Goal: Task Accomplishment & Management: Use online tool/utility

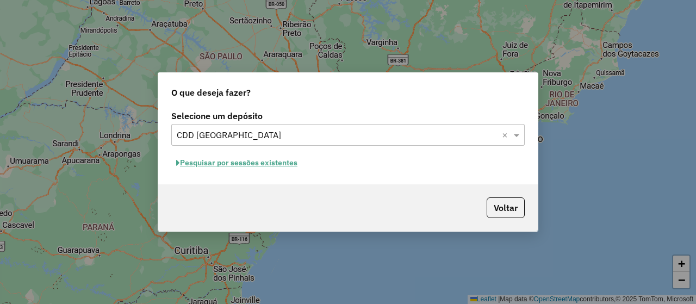
click at [258, 168] on button "Pesquisar por sessões existentes" at bounding box center [236, 162] width 131 height 17
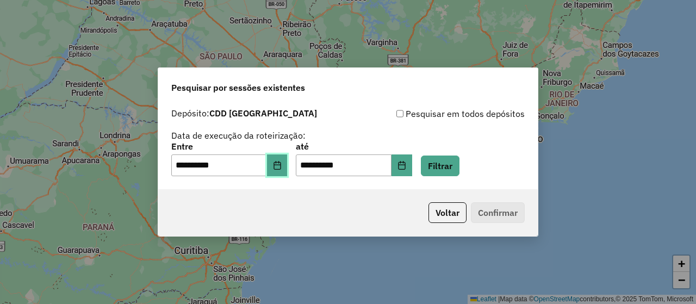
click at [277, 164] on button "Choose Date" at bounding box center [277, 165] width 21 height 22
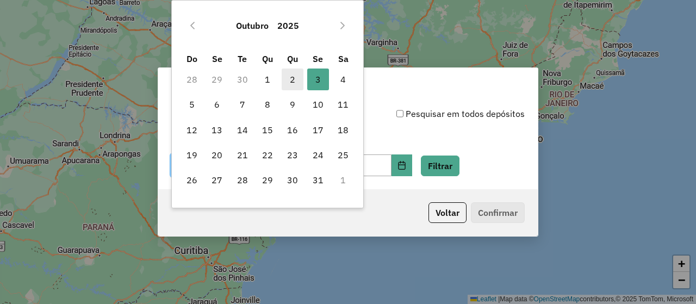
click at [293, 83] on span "2" at bounding box center [293, 80] width 22 height 22
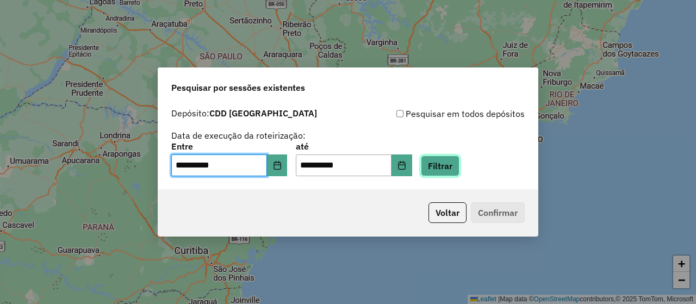
click at [449, 171] on button "Filtrar" at bounding box center [440, 166] width 39 height 21
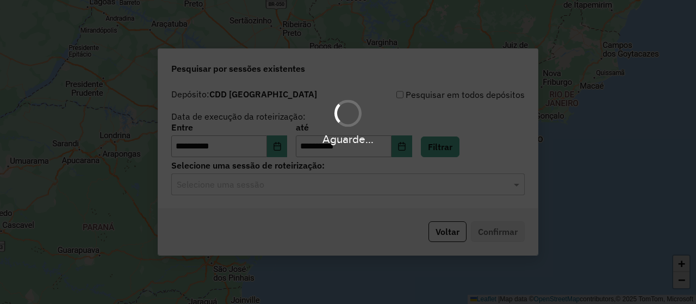
click at [307, 195] on hb-app "**********" at bounding box center [348, 152] width 696 height 304
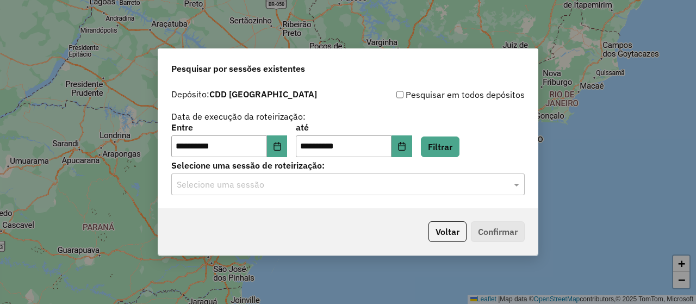
click at [351, 196] on div "**********" at bounding box center [348, 146] width 380 height 125
click at [315, 188] on input "text" at bounding box center [337, 184] width 321 height 13
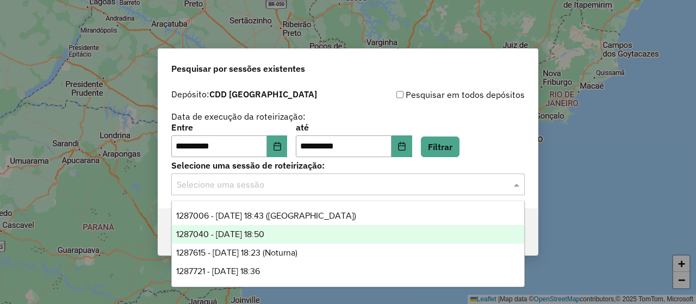
click at [257, 238] on span "1287040 - [DATE] 18:50" at bounding box center [220, 234] width 88 height 9
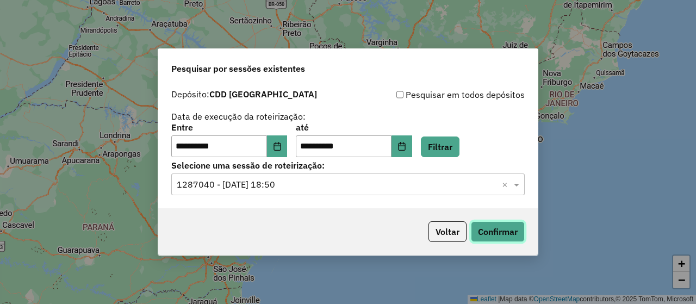
click at [496, 227] on button "Confirmar" at bounding box center [498, 231] width 54 height 21
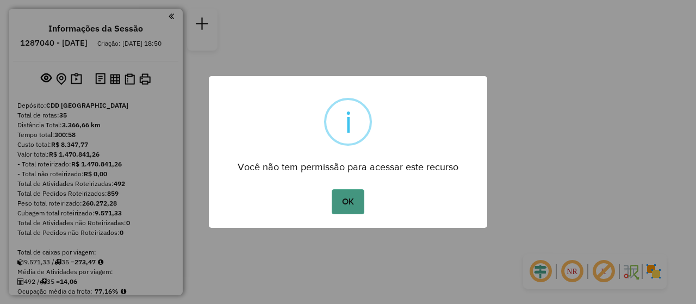
click at [359, 202] on button "OK" at bounding box center [348, 201] width 32 height 25
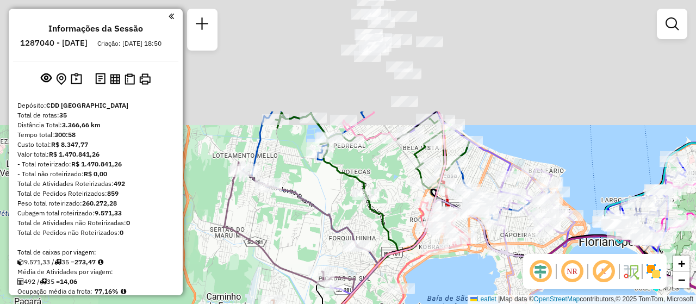
drag, startPoint x: 520, startPoint y: 138, endPoint x: 468, endPoint y: 280, distance: 151.1
click at [468, 280] on div "Janela de atendimento Grade de atendimento Capacidade Transportadoras Veículos …" at bounding box center [348, 152] width 696 height 304
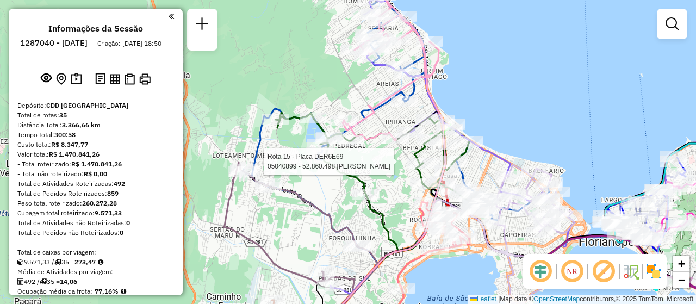
select select "**********"
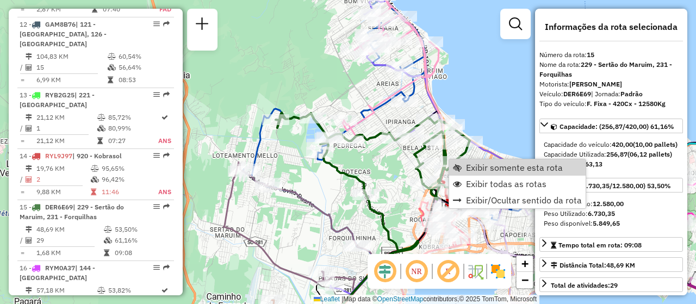
scroll to position [1348, 0]
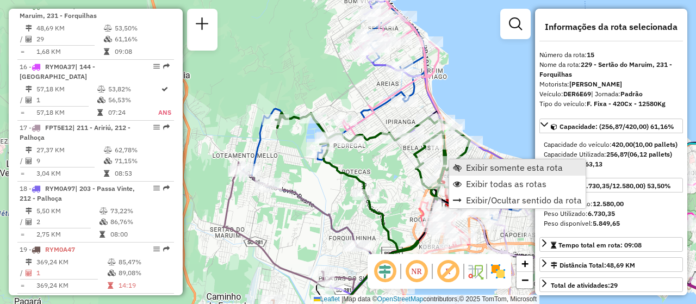
click at [533, 170] on span "Exibir somente esta rota" at bounding box center [514, 167] width 97 height 9
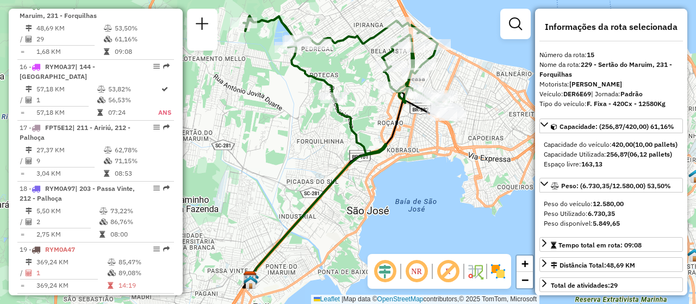
click at [492, 271] on img at bounding box center [498, 271] width 17 height 17
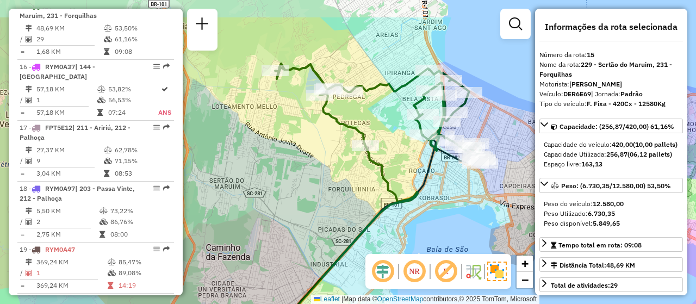
drag, startPoint x: 490, startPoint y: 180, endPoint x: 502, endPoint y: 200, distance: 22.7
click at [502, 200] on div "Janela de atendimento Grade de atendimento Capacidade Transportadoras Veículos …" at bounding box center [348, 152] width 696 height 304
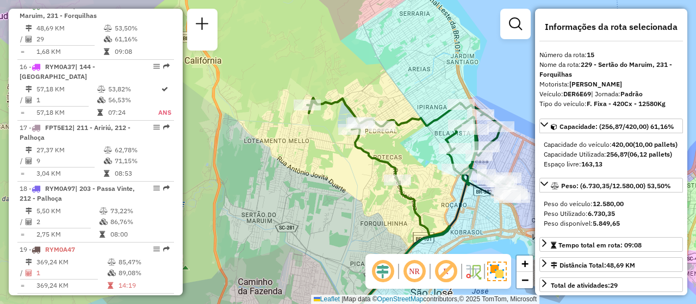
drag, startPoint x: 503, startPoint y: 71, endPoint x: 521, endPoint y: 89, distance: 25.0
click at [522, 86] on div "Janela de atendimento Grade de atendimento Capacidade Transportadoras Veículos …" at bounding box center [348, 152] width 696 height 304
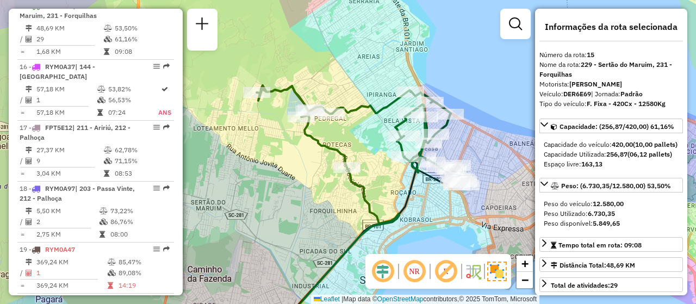
drag, startPoint x: 448, startPoint y: 79, endPoint x: 381, endPoint y: 59, distance: 69.5
click at [381, 53] on div "Janela de atendimento Grade de atendimento Capacidade Transportadoras Veículos …" at bounding box center [348, 152] width 696 height 304
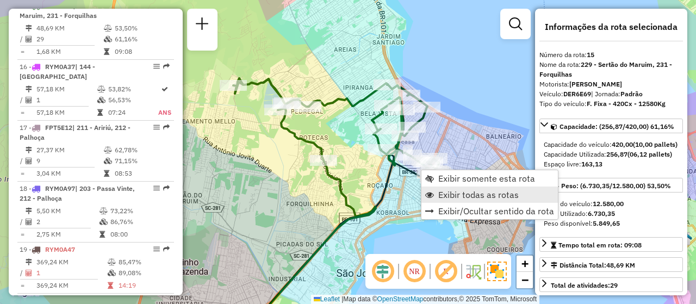
drag, startPoint x: 474, startPoint y: 190, endPoint x: 420, endPoint y: 226, distance: 64.9
click at [474, 191] on span "Exibir todas as rotas" at bounding box center [478, 194] width 81 height 9
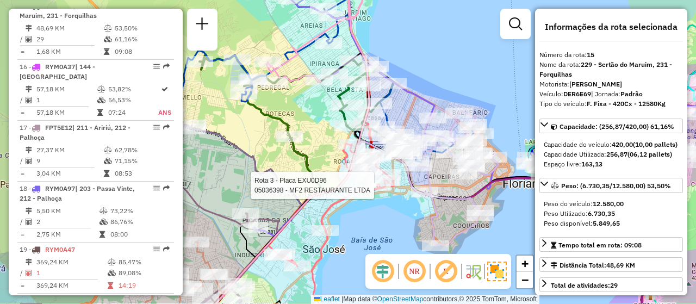
drag, startPoint x: 484, startPoint y: 201, endPoint x: 492, endPoint y: 171, distance: 31.5
click at [492, 171] on icon at bounding box center [454, 176] width 90 height 139
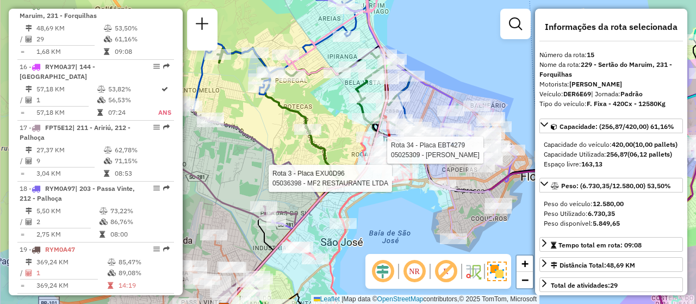
drag, startPoint x: 435, startPoint y: 125, endPoint x: 452, endPoint y: 96, distance: 33.2
click at [452, 100] on icon at bounding box center [472, 169] width 90 height 139
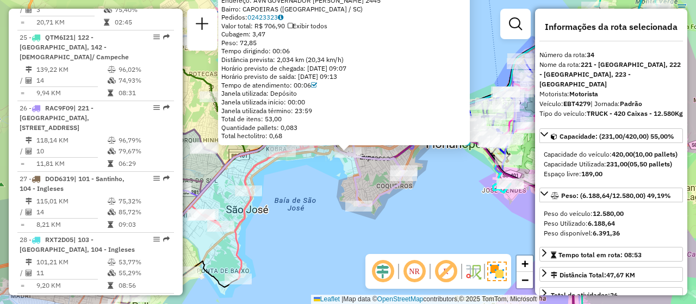
scroll to position [2428, 0]
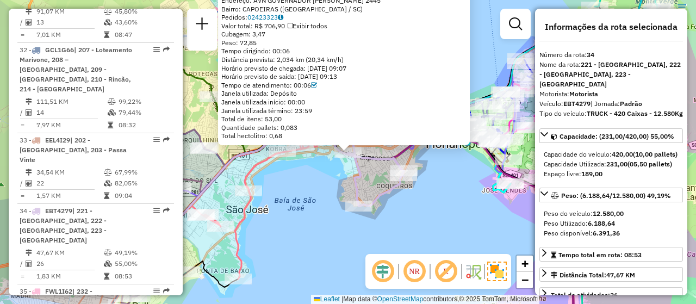
click at [473, 206] on div "Rota 34 - Placa EBT4279 05013547 - VP FLORIPETRO COM DE 05018283 - PASTELLO COM…" at bounding box center [348, 152] width 696 height 304
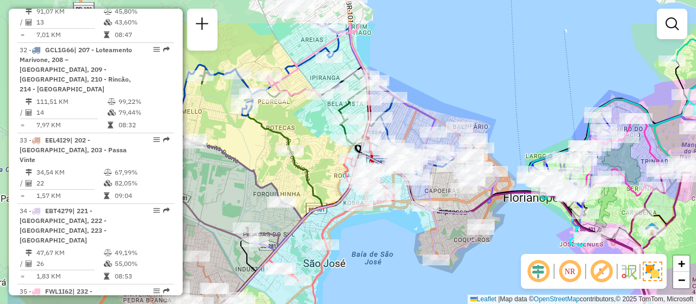
drag, startPoint x: 431, startPoint y: 197, endPoint x: 509, endPoint y: 251, distance: 95.1
click at [509, 251] on div "Janela de atendimento Grade de atendimento Capacidade Transportadoras Veículos …" at bounding box center [348, 152] width 696 height 304
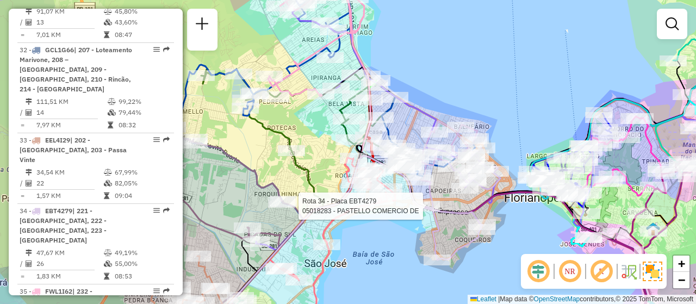
select select "**********"
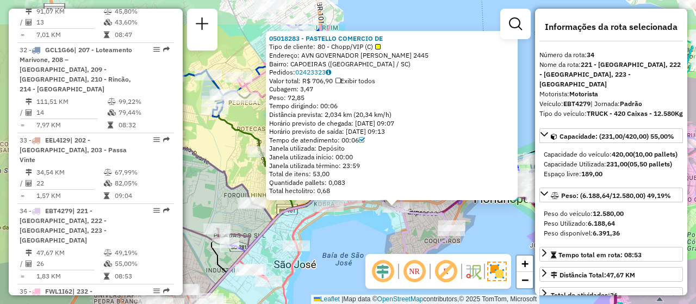
drag, startPoint x: 447, startPoint y: 179, endPoint x: 502, endPoint y: 191, distance: 56.3
click at [495, 235] on div "05018283 - PASTELLO COMERCIO DE Tipo de cliente: 80 - Chopp/VIP (C) Endereço: A…" at bounding box center [348, 152] width 696 height 304
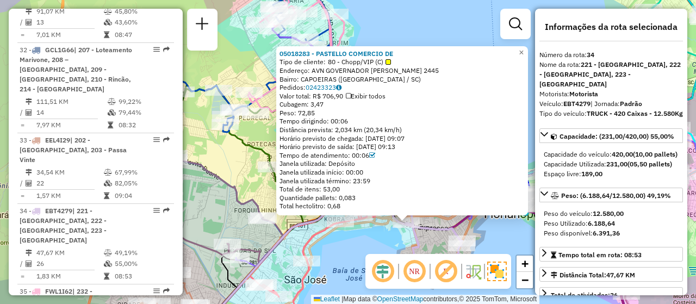
drag, startPoint x: 511, startPoint y: 246, endPoint x: 515, endPoint y: 252, distance: 7.1
click at [515, 252] on div "05018283 - PASTELLO COMERCIO DE Tipo de cliente: 80 - Chopp/VIP (C) Endereço: A…" at bounding box center [348, 152] width 696 height 304
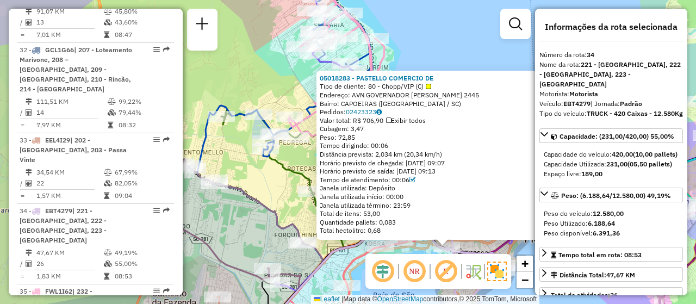
drag, startPoint x: 443, startPoint y: 40, endPoint x: 482, endPoint y: 60, distance: 44.3
click at [482, 60] on div "05018283 - PASTELLO COMERCIO DE Tipo de cliente: 80 - Chopp/VIP (C) Endereço: A…" at bounding box center [348, 152] width 696 height 304
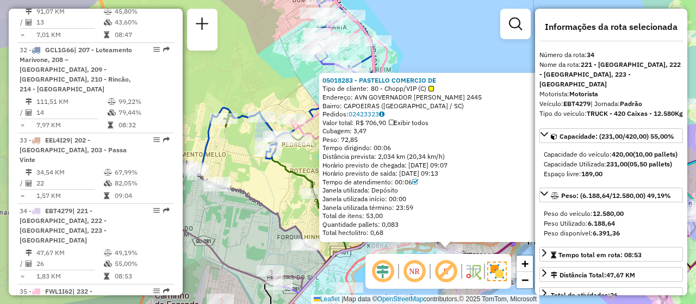
click at [445, 57] on div "05018283 - PASTELLO COMERCIO DE Tipo de cliente: 80 - Chopp/VIP (C) Endereço: A…" at bounding box center [348, 152] width 696 height 304
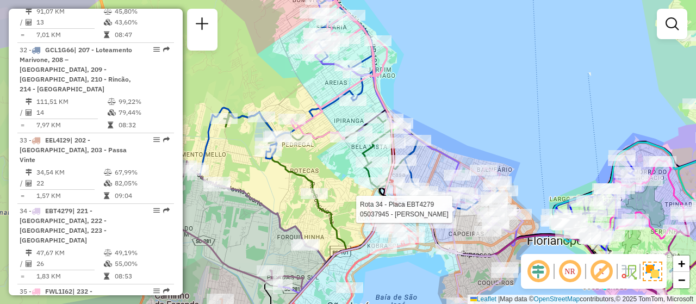
select select "**********"
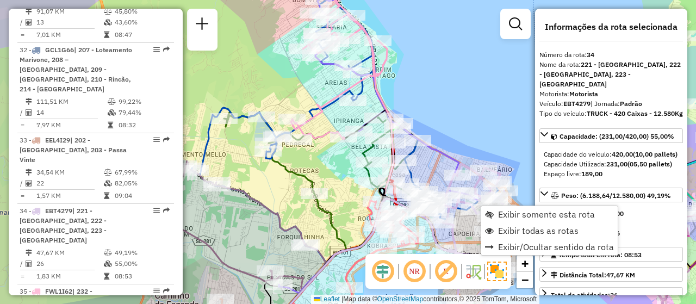
click at [457, 135] on div "Janela de atendimento Grade de atendimento Capacidade Transportadoras Veículos …" at bounding box center [348, 152] width 696 height 304
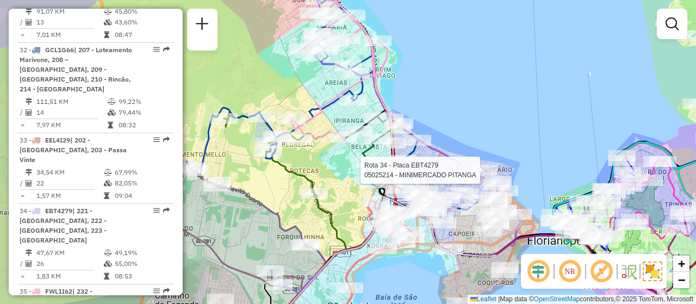
select select "**********"
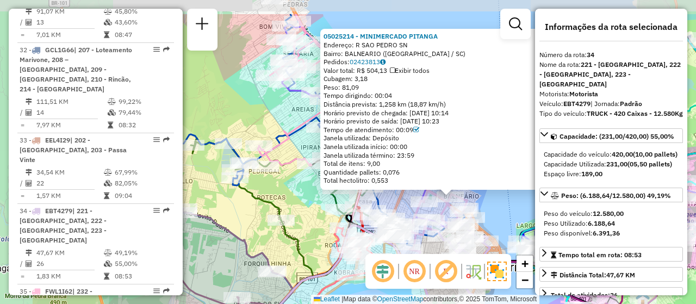
drag, startPoint x: 418, startPoint y: 159, endPoint x: 520, endPoint y: 204, distance: 111.6
click at [520, 204] on div "05025214 - MINIMERCADO PITANGA Endereço: R SAO PEDRO SN Bairro: BALNEARIO (FLOR…" at bounding box center [348, 152] width 696 height 304
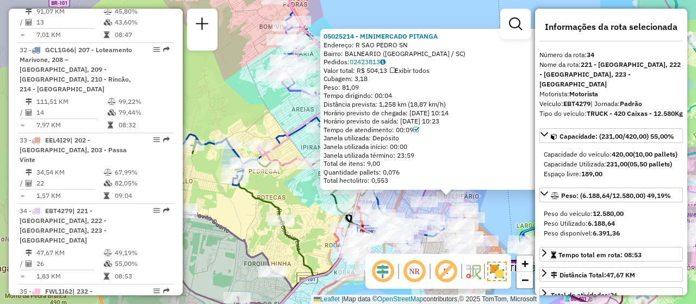
click at [509, 210] on div "05025214 - MINIMERCADO PITANGA Endereço: R SAO PEDRO SN Bairro: BALNEARIO (FLOR…" at bounding box center [348, 152] width 696 height 304
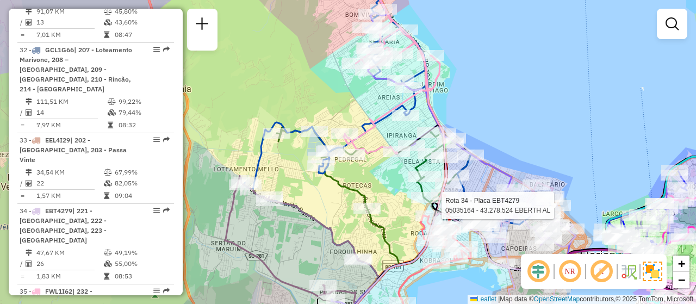
click at [569, 146] on div "Rota 34 - Placa EBT4279 05035164 - 43.278.524 EBERTH AL Janela de atendimento G…" at bounding box center [348, 152] width 696 height 304
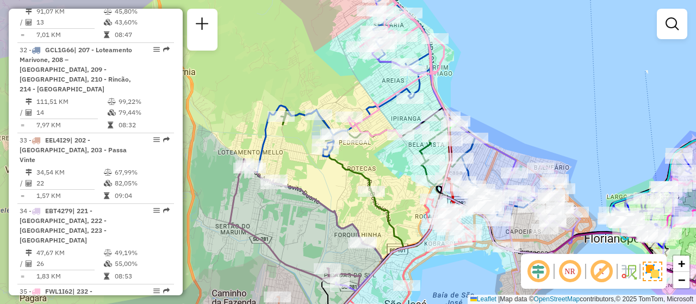
click at [617, 147] on div "Janela de atendimento Grade de atendimento Capacidade Transportadoras Veículos …" at bounding box center [348, 152] width 696 height 304
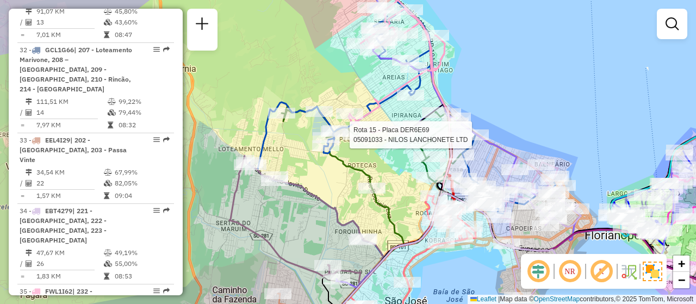
select select "**********"
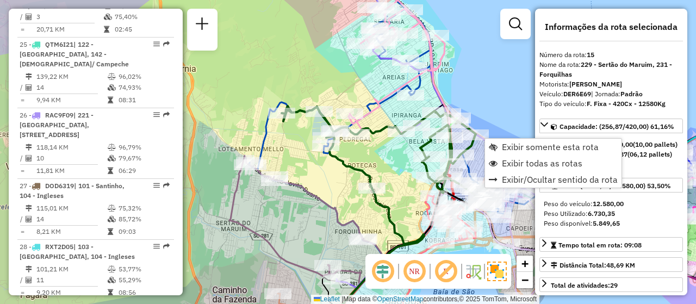
scroll to position [1348, 0]
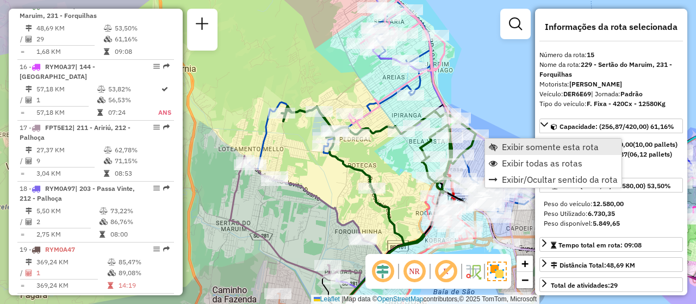
click at [534, 146] on span "Exibir somente esta rota" at bounding box center [550, 147] width 97 height 9
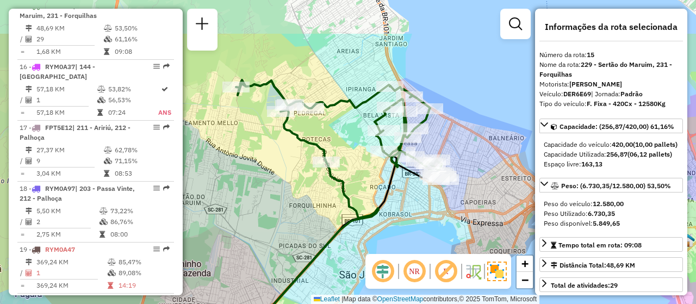
drag, startPoint x: 490, startPoint y: 90, endPoint x: 487, endPoint y: 159, distance: 69.2
click at [487, 159] on div "Janela de atendimento Grade de atendimento Capacidade Transportadoras Veículos …" at bounding box center [348, 152] width 696 height 304
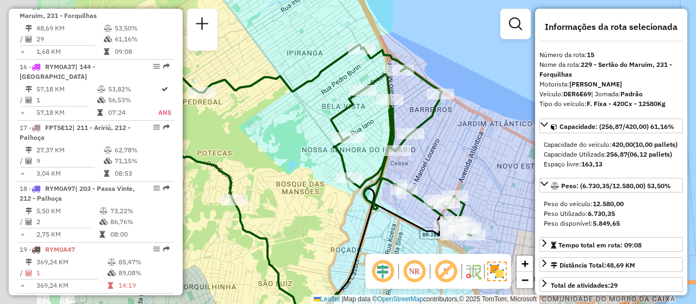
drag, startPoint x: 507, startPoint y: 162, endPoint x: 580, endPoint y: 167, distance: 72.5
click at [580, 167] on hb-router-mapa "Informações da Sessão 1287040 - 02/10/2025 Criação: 01/10/2025 18:50 Depósito: …" at bounding box center [348, 152] width 696 height 304
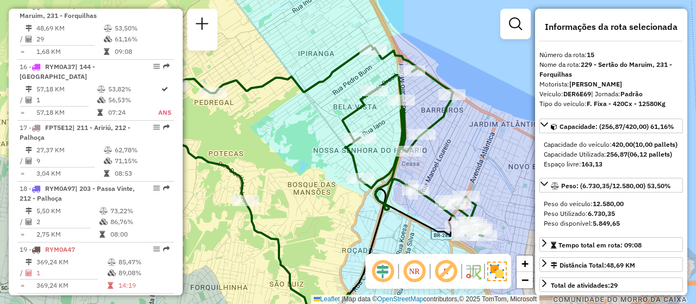
scroll to position [54, 0]
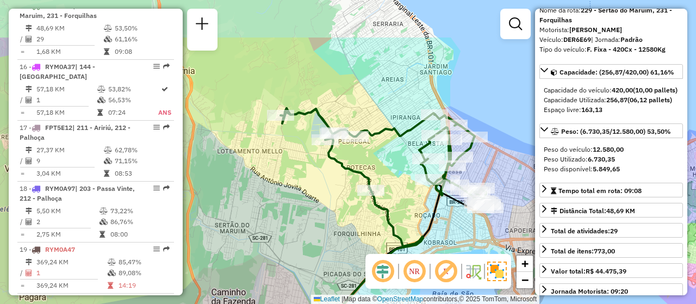
drag, startPoint x: 494, startPoint y: 110, endPoint x: 330, endPoint y: 286, distance: 240.5
click at [518, 181] on div "Janela de atendimento Grade de atendimento Capacidade Transportadoras Veículos …" at bounding box center [348, 152] width 696 height 304
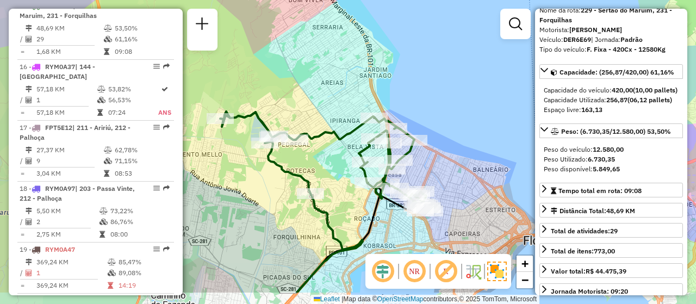
drag, startPoint x: 438, startPoint y: 191, endPoint x: 494, endPoint y: 150, distance: 69.5
click at [494, 150] on div "Janela de atendimento Grade de atendimento Capacidade Transportadoras Veículos …" at bounding box center [348, 152] width 696 height 304
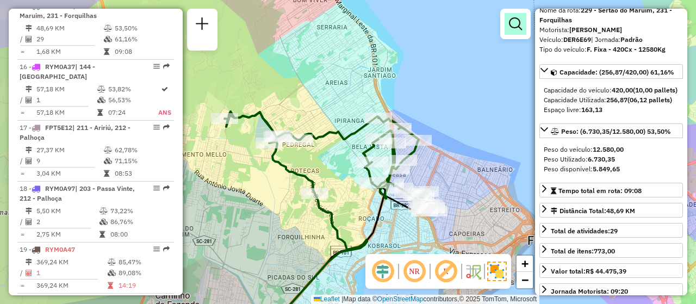
click at [522, 32] on link at bounding box center [516, 24] width 22 height 22
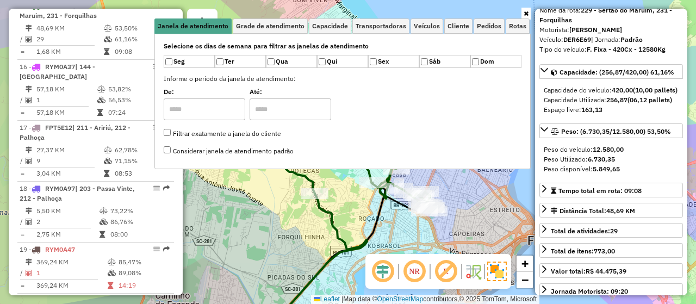
click at [483, 216] on div "Janela de atendimento Grade de atendimento Capacidade Transportadoras Veículos …" at bounding box center [348, 152] width 696 height 304
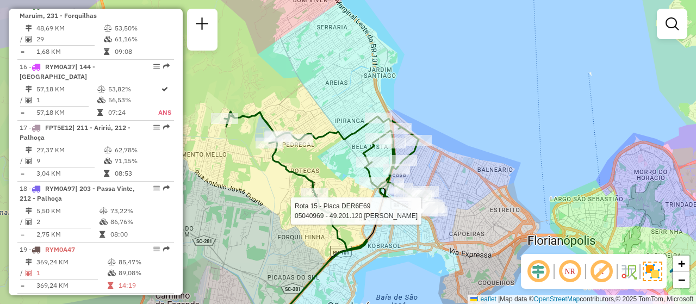
select select "**********"
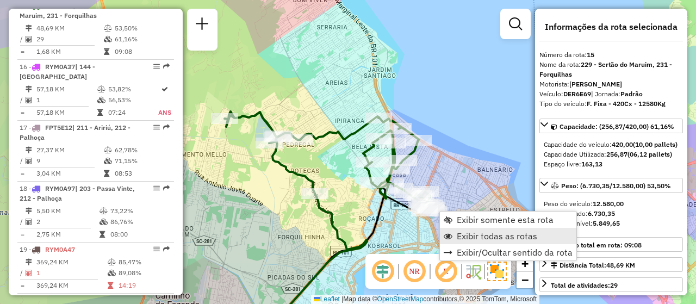
click at [492, 233] on span "Exibir todas as rotas" at bounding box center [497, 236] width 81 height 9
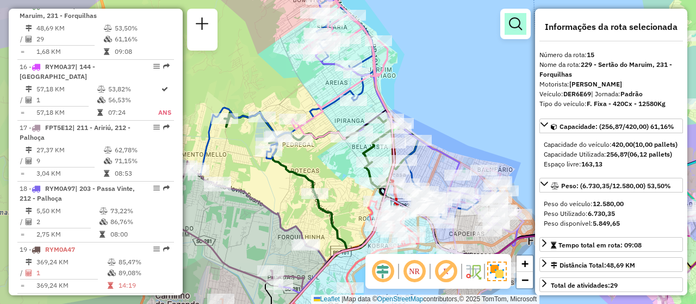
click at [519, 24] on em at bounding box center [515, 23] width 13 height 13
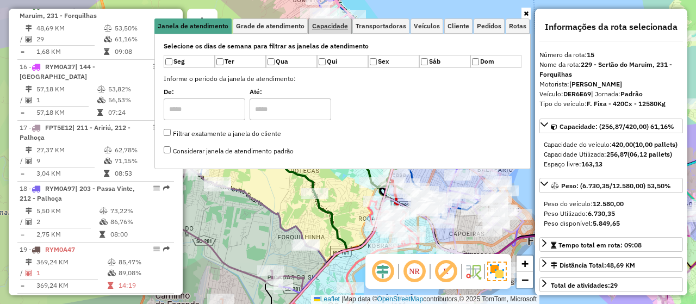
click at [331, 28] on span "Capacidade" at bounding box center [330, 26] width 36 height 7
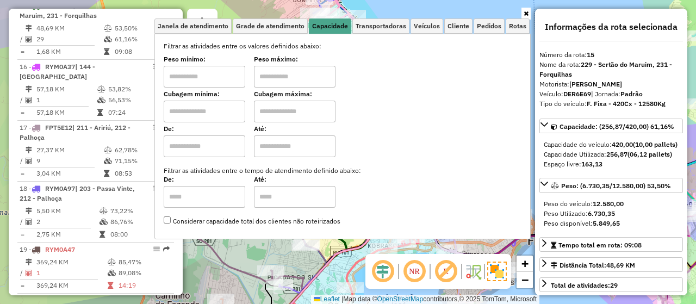
click at [225, 112] on input "text" at bounding box center [205, 112] width 82 height 22
type input "****"
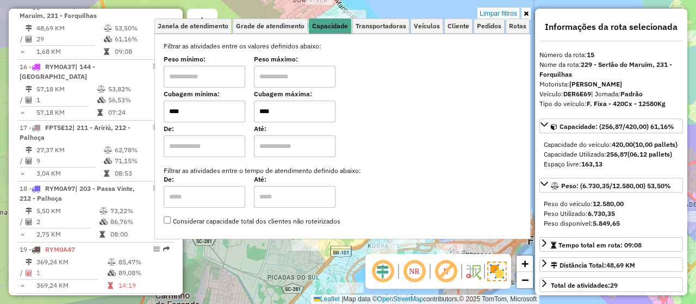
click at [527, 13] on icon at bounding box center [526, 13] width 5 height 7
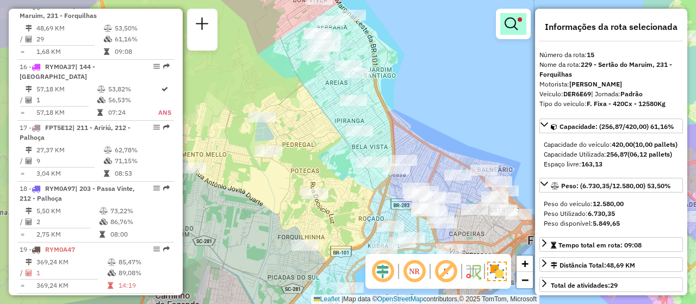
click at [525, 23] on link at bounding box center [513, 24] width 26 height 22
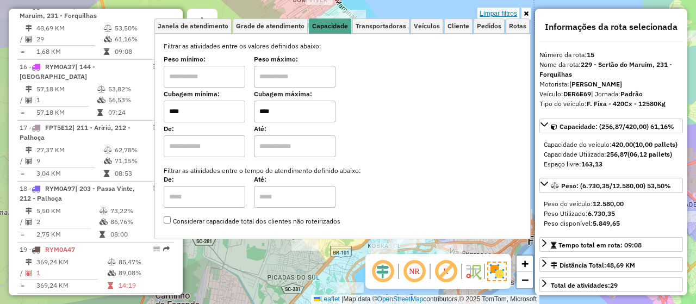
click at [505, 15] on link "Limpar filtros" at bounding box center [499, 14] width 42 height 12
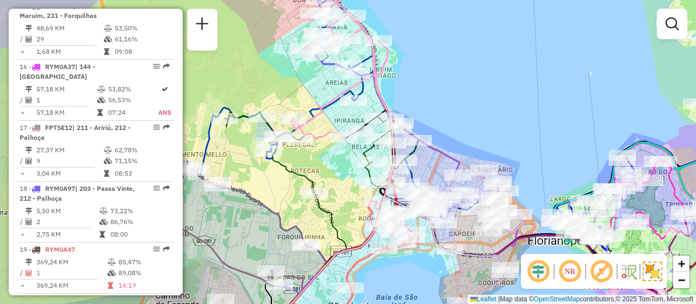
click at [527, 14] on div "Janela de atendimento Grade de atendimento Capacidade Transportadoras Veículos …" at bounding box center [348, 152] width 696 height 304
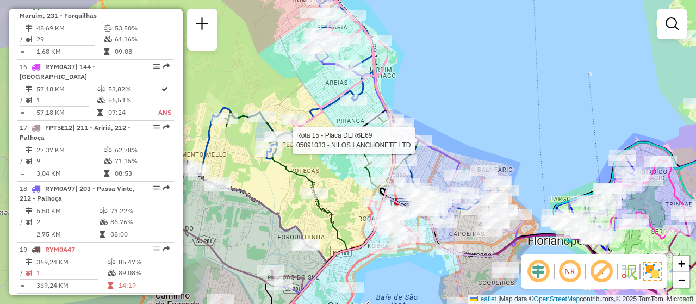
select select "**********"
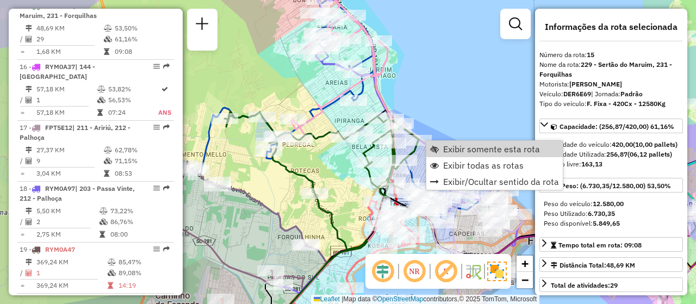
click at [468, 151] on span "Exibir somente esta rota" at bounding box center [491, 149] width 97 height 9
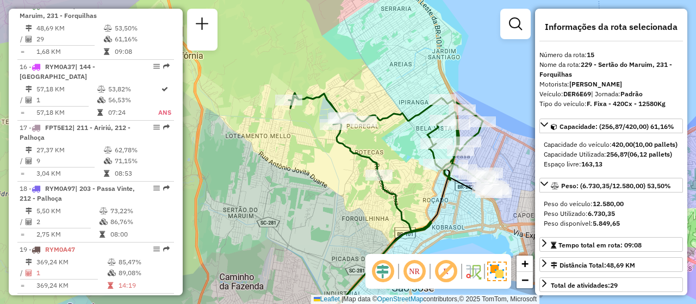
drag, startPoint x: 385, startPoint y: 158, endPoint x: 382, endPoint y: 129, distance: 29.6
click at [382, 129] on div "Janela de atendimento Grade de atendimento Capacidade Transportadoras Veículos …" at bounding box center [348, 152] width 696 height 304
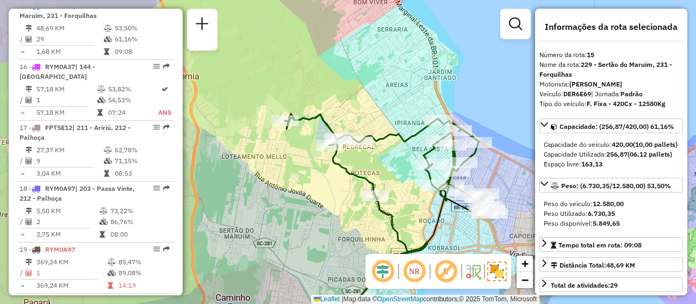
drag, startPoint x: 495, startPoint y: 77, endPoint x: 490, endPoint y: 102, distance: 25.5
click at [490, 102] on div "Janela de atendimento Grade de atendimento Capacidade Transportadoras Veículos …" at bounding box center [348, 152] width 696 height 304
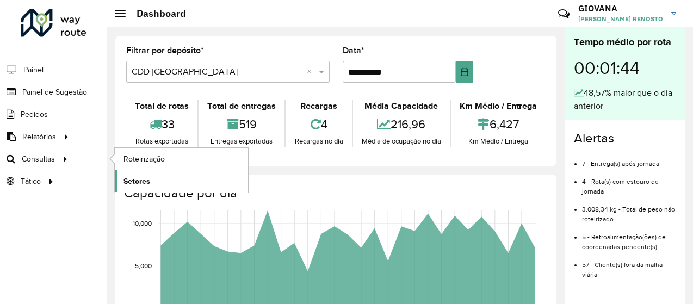
click at [129, 179] on span "Setores" at bounding box center [136, 181] width 27 height 11
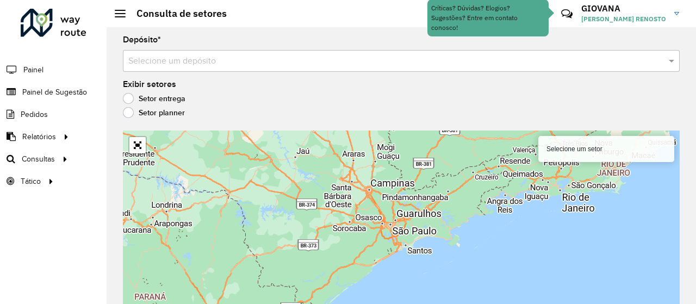
click at [197, 74] on div "Depósito * Selecione um depósito Exibir setores Setor entrega Setor planner Sel…" at bounding box center [402, 165] width 590 height 277
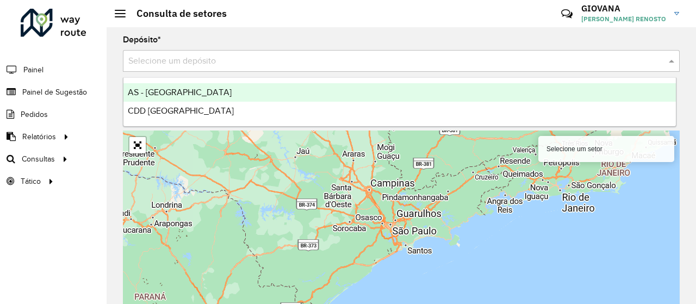
click at [211, 66] on input "text" at bounding box center [390, 61] width 524 height 13
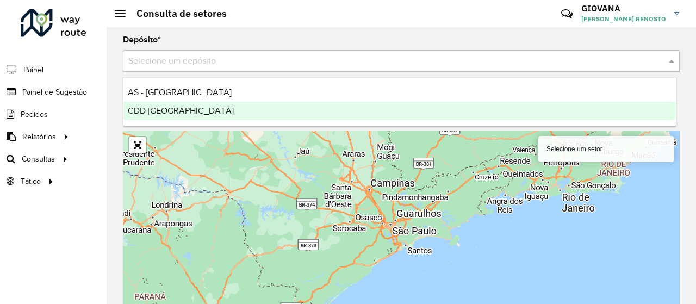
click at [189, 107] on span "CDD [GEOGRAPHIC_DATA]" at bounding box center [181, 110] width 106 height 9
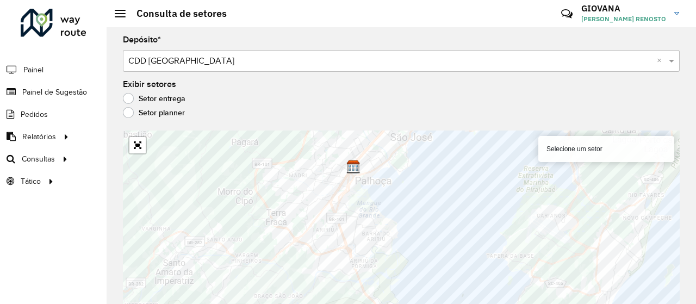
scroll to position [9, 0]
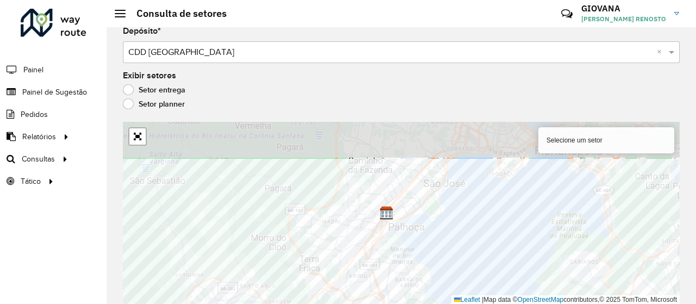
click at [466, 295] on div "Selecione um setor Leaflet | Map data © OpenStreetMap contributors,© 2025 TomTo…" at bounding box center [401, 213] width 557 height 182
